Goal: Information Seeking & Learning: Learn about a topic

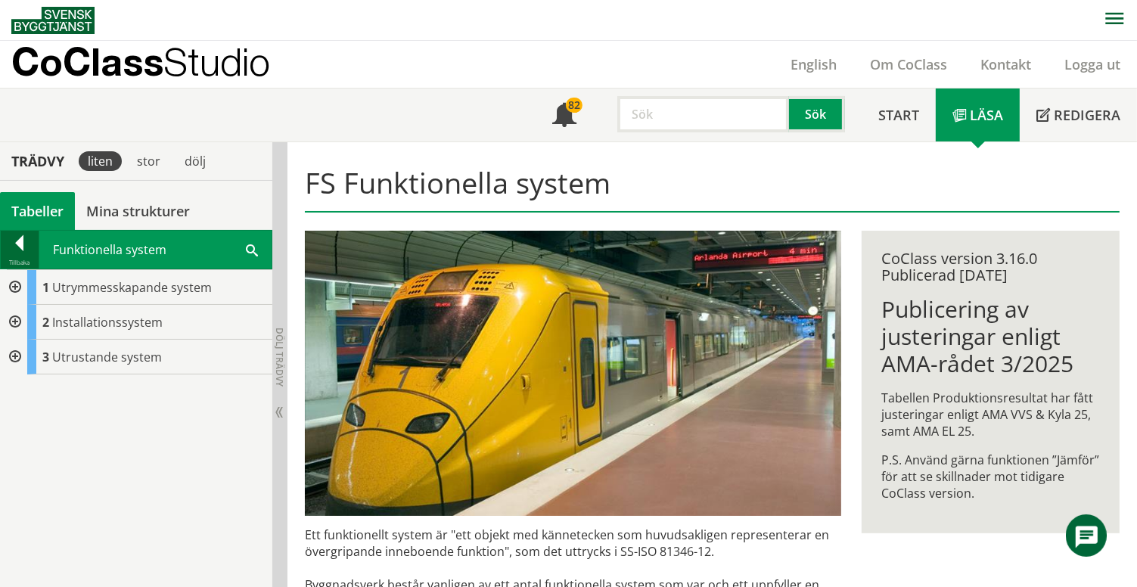
click at [21, 244] on div at bounding box center [20, 245] width 38 height 21
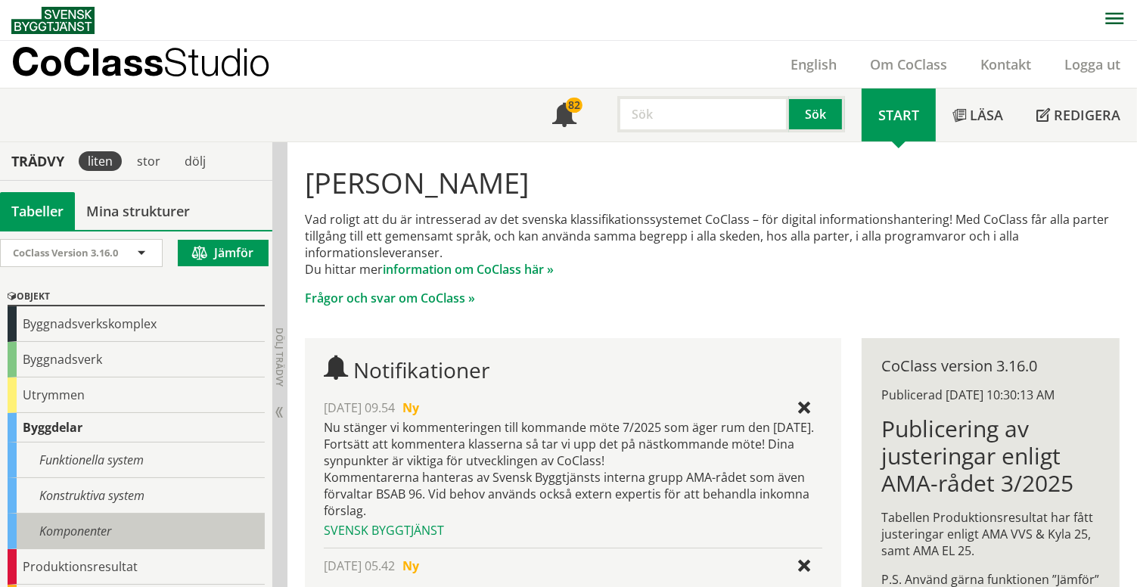
click at [76, 531] on div "Komponenter" at bounding box center [136, 532] width 257 height 36
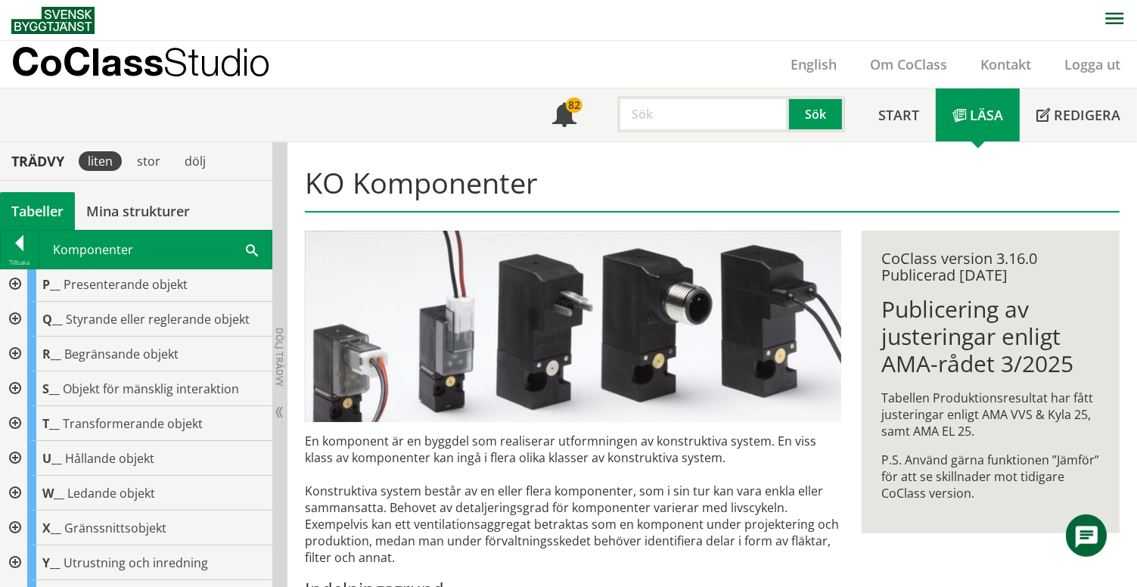
scroll to position [314, 0]
click at [14, 455] on div at bounding box center [13, 460] width 27 height 35
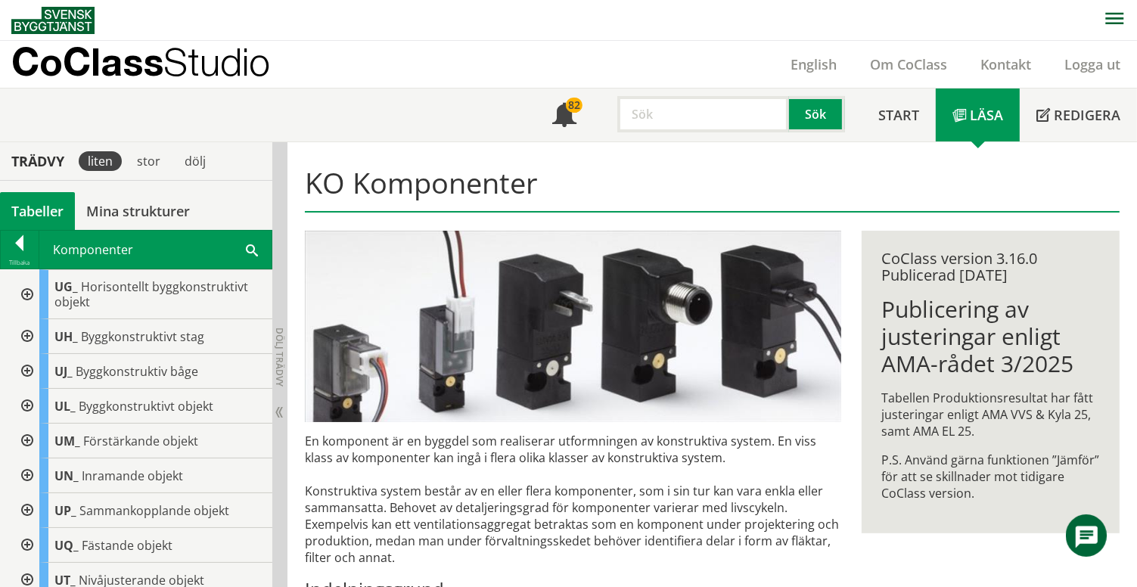
scroll to position [700, 0]
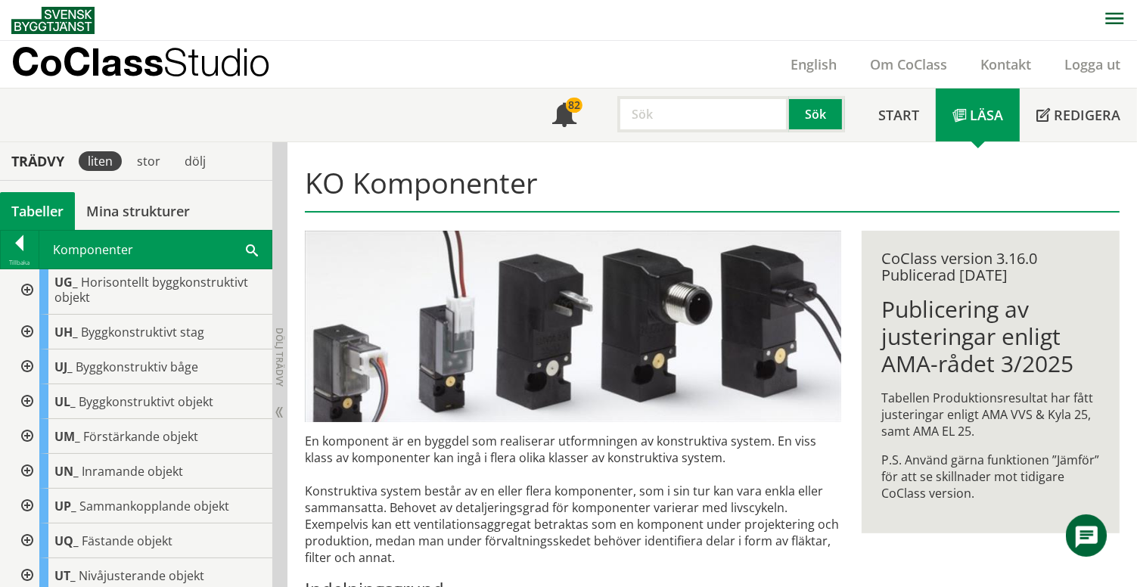
click at [27, 417] on div at bounding box center [25, 401] width 27 height 35
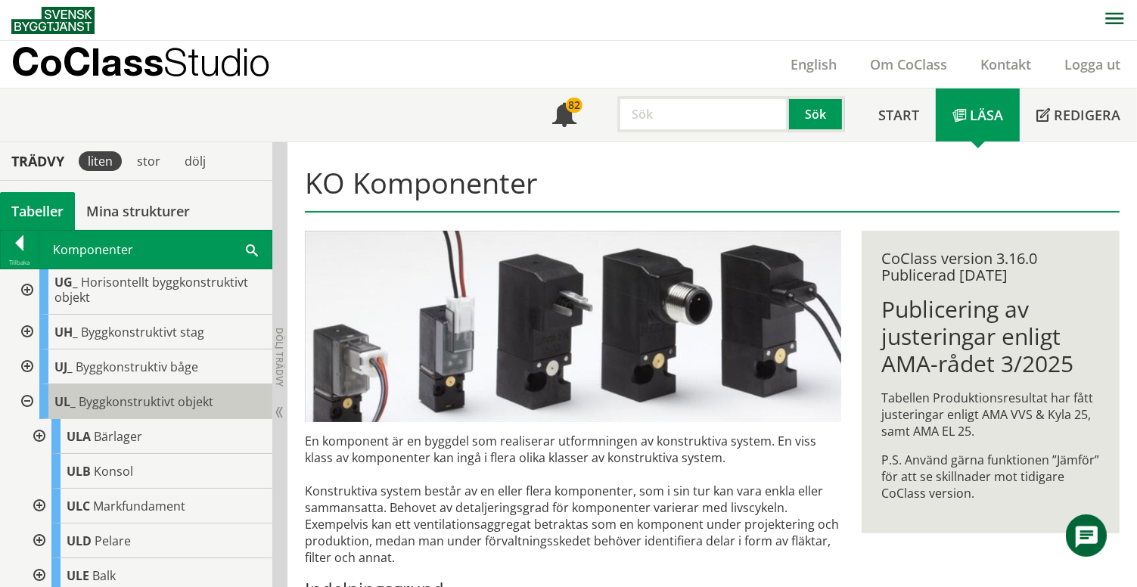
click at [149, 410] on span "Byggkonstruktivt objekt" at bounding box center [146, 401] width 135 height 17
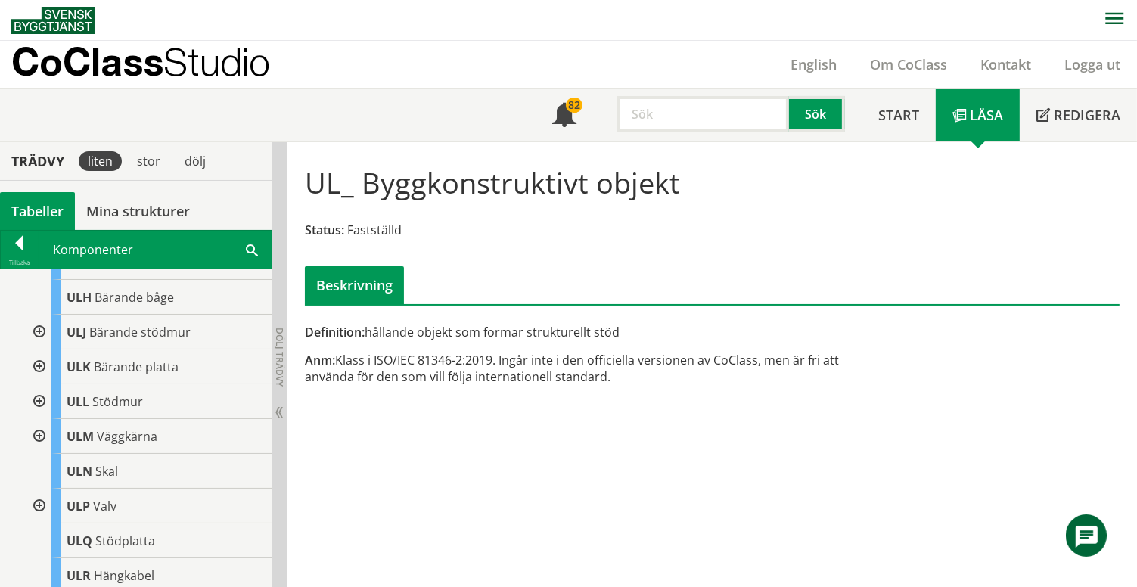
scroll to position [1083, 0]
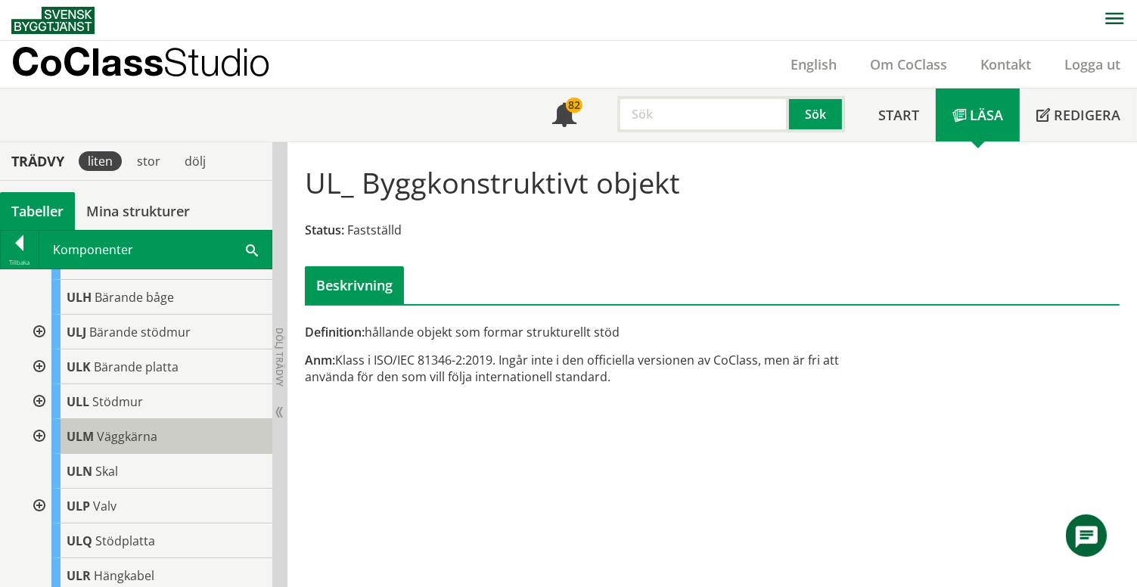
click at [120, 445] on span "Väggkärna" at bounding box center [127, 436] width 61 height 17
